Goal: Communication & Community: Answer question/provide support

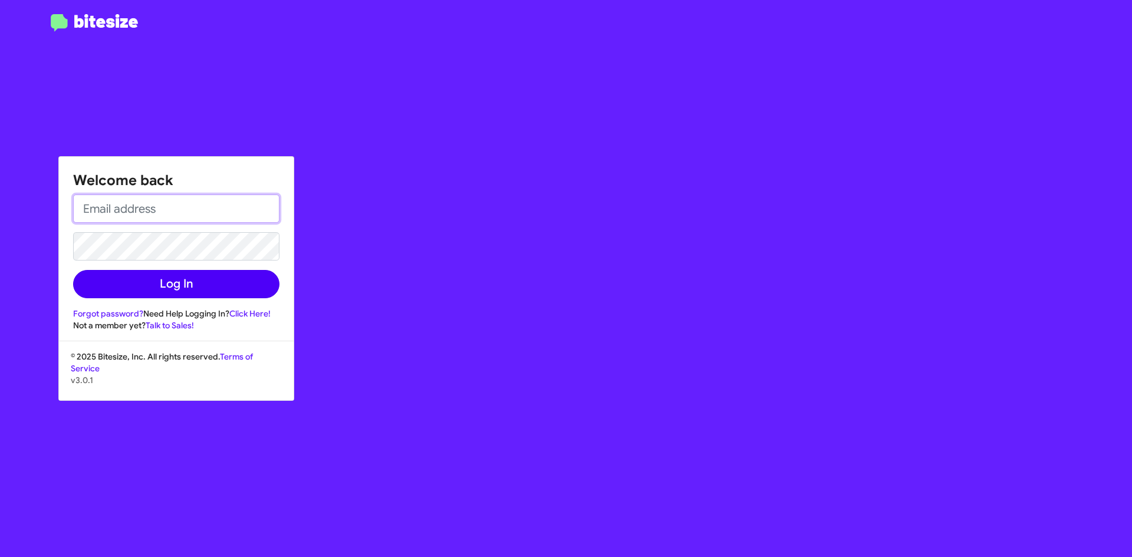
type input "[EMAIL_ADDRESS][DOMAIN_NAME]"
click at [245, 282] on button "Log In" at bounding box center [176, 284] width 206 height 28
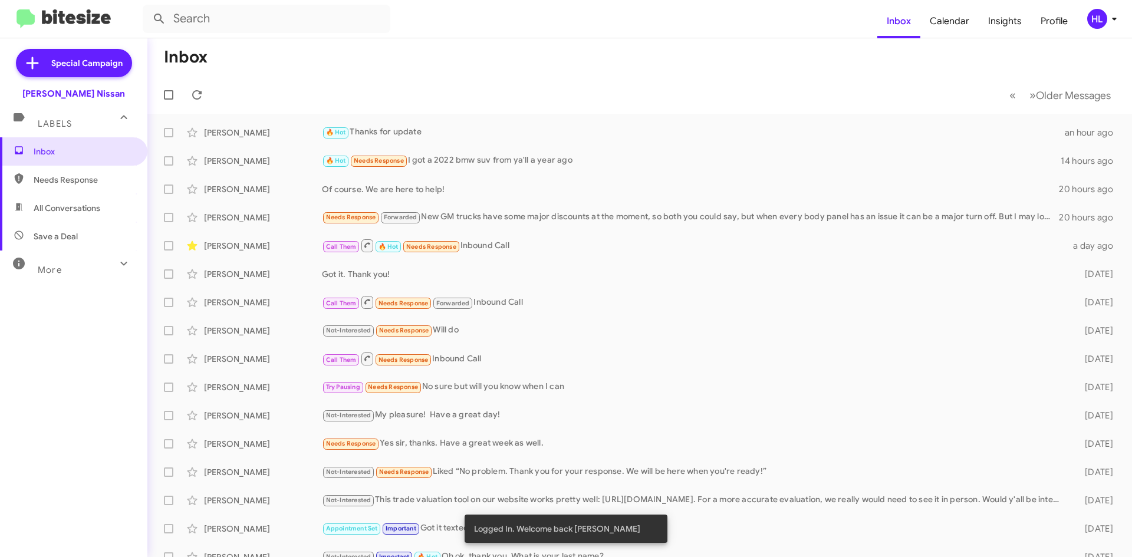
click at [75, 200] on span "All Conversations" at bounding box center [73, 208] width 147 height 28
type input "in:all-conversations"
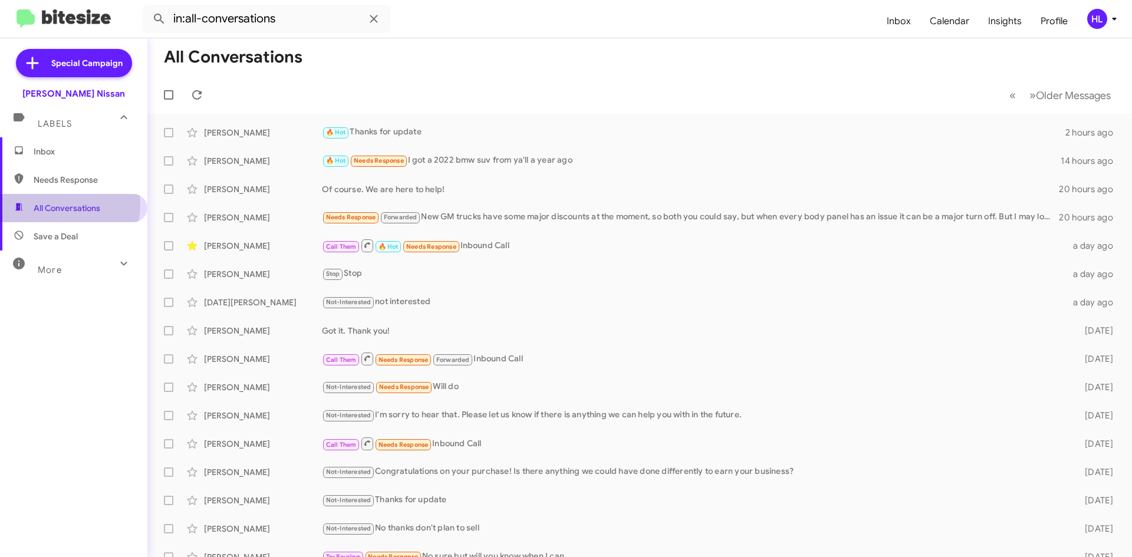
click at [58, 205] on span "All Conversations" at bounding box center [67, 208] width 67 height 12
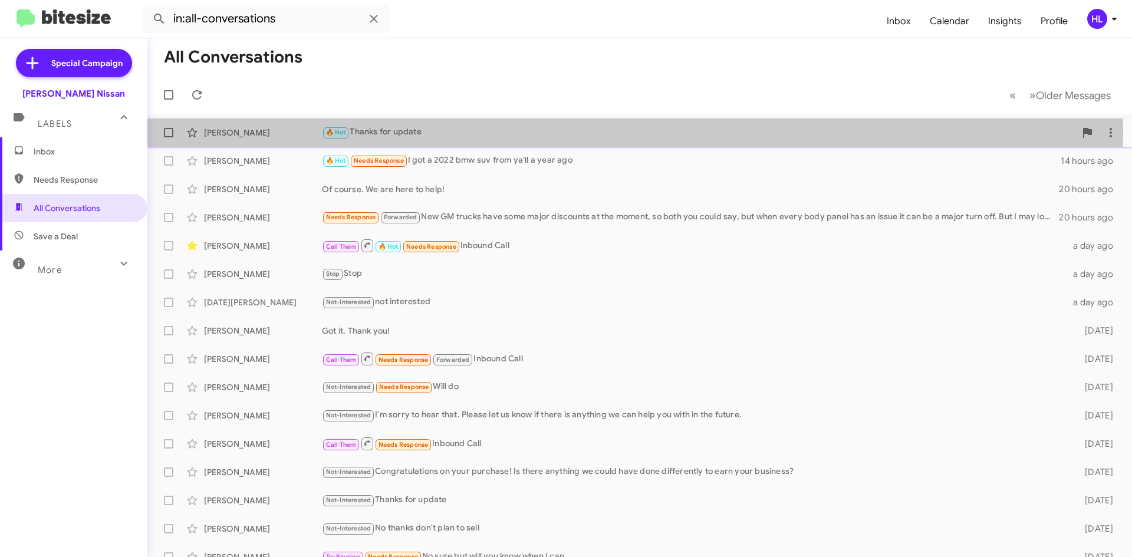
click at [267, 131] on div "[PERSON_NAME]" at bounding box center [263, 133] width 118 height 12
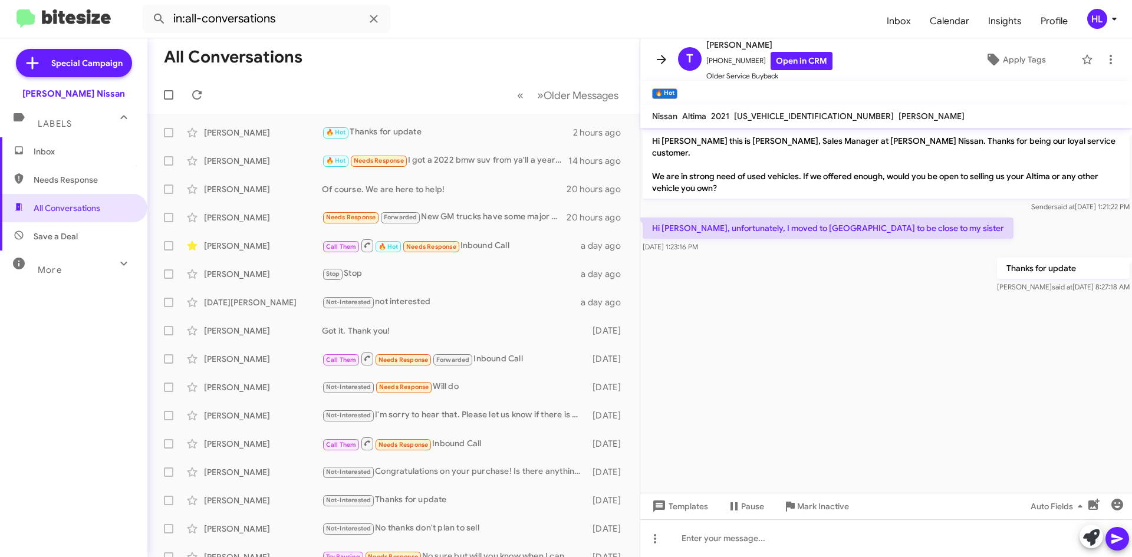
click at [659, 60] on icon at bounding box center [661, 59] width 9 height 9
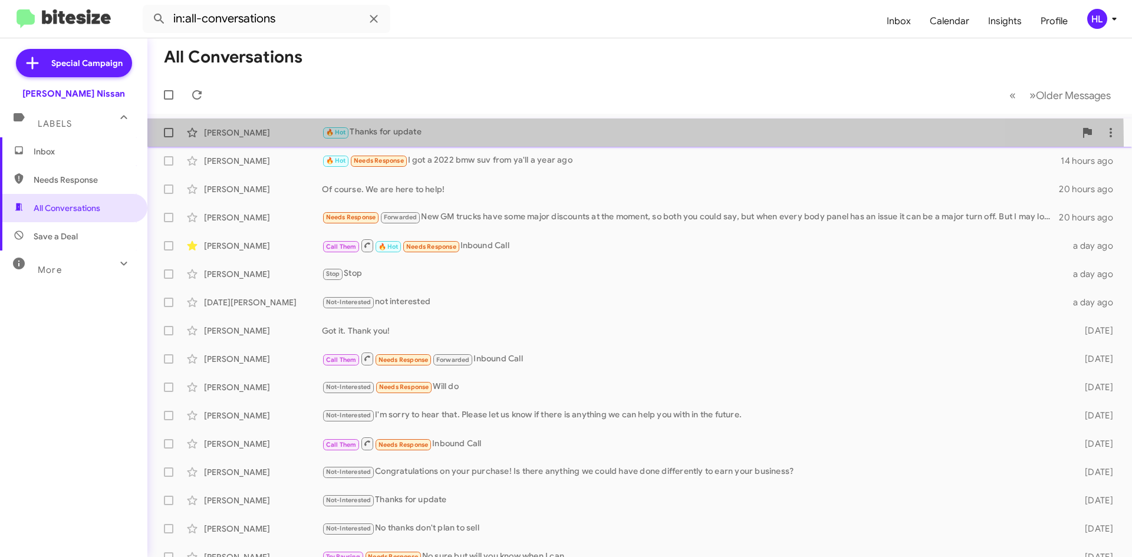
click at [241, 144] on div "[PERSON_NAME] 🔥 Hot Thanks for update 2 hours ago" at bounding box center [640, 133] width 966 height 24
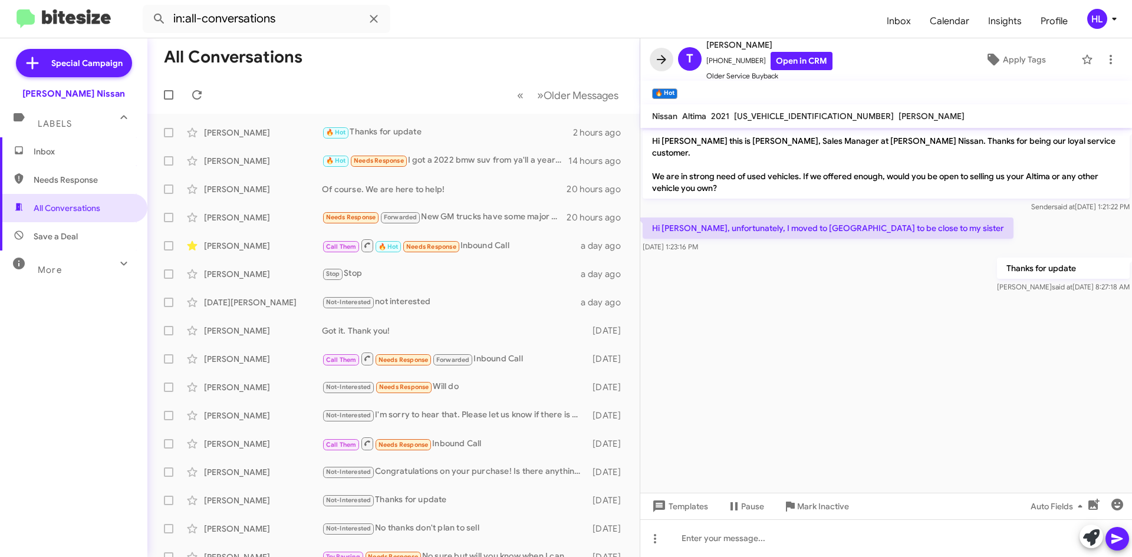
click at [658, 65] on icon at bounding box center [662, 59] width 14 height 14
